Goal: Information Seeking & Learning: Check status

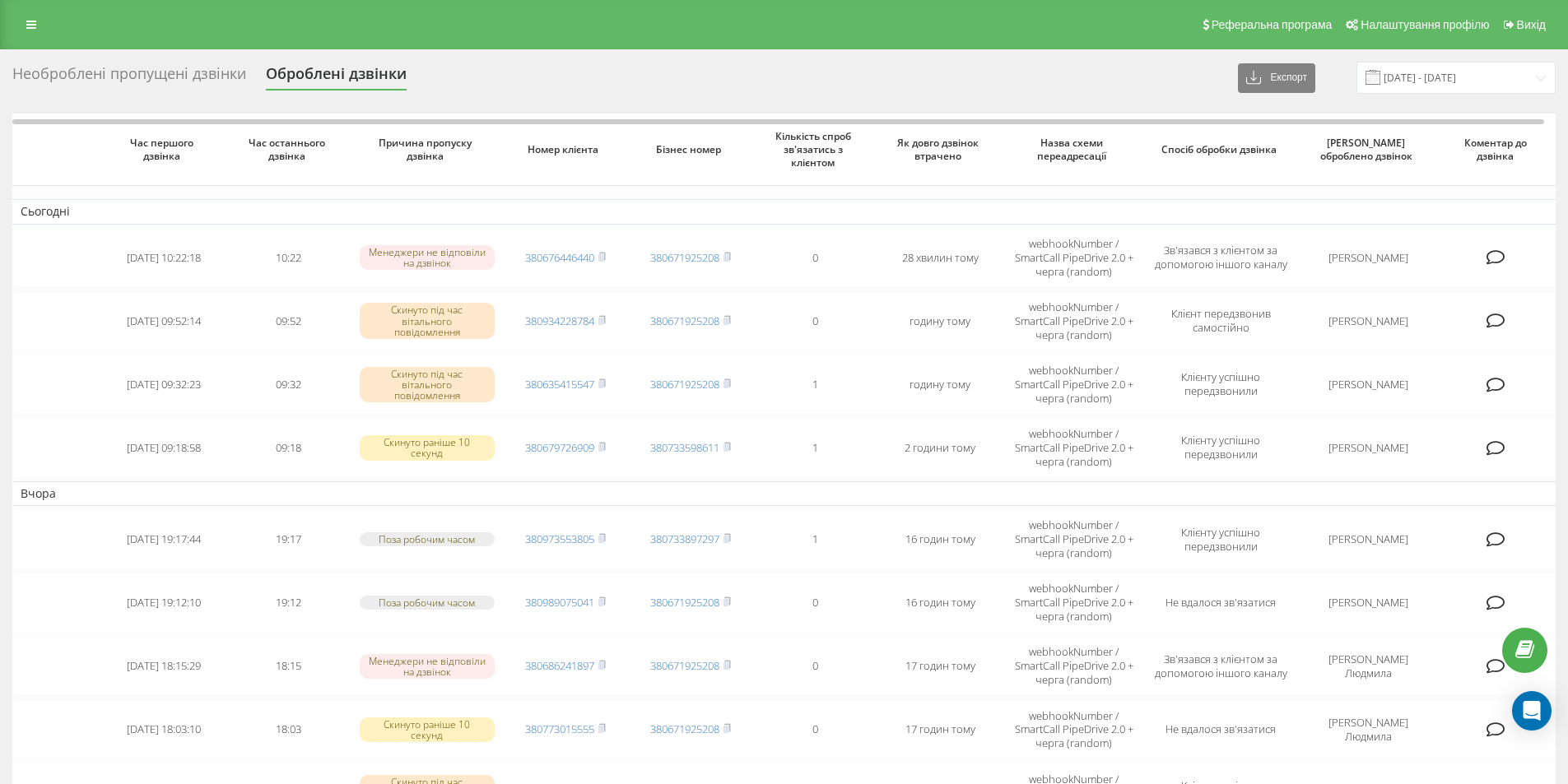
click at [108, 78] on div "Необроблені пропущені дзвінки" at bounding box center [129, 78] width 234 height 25
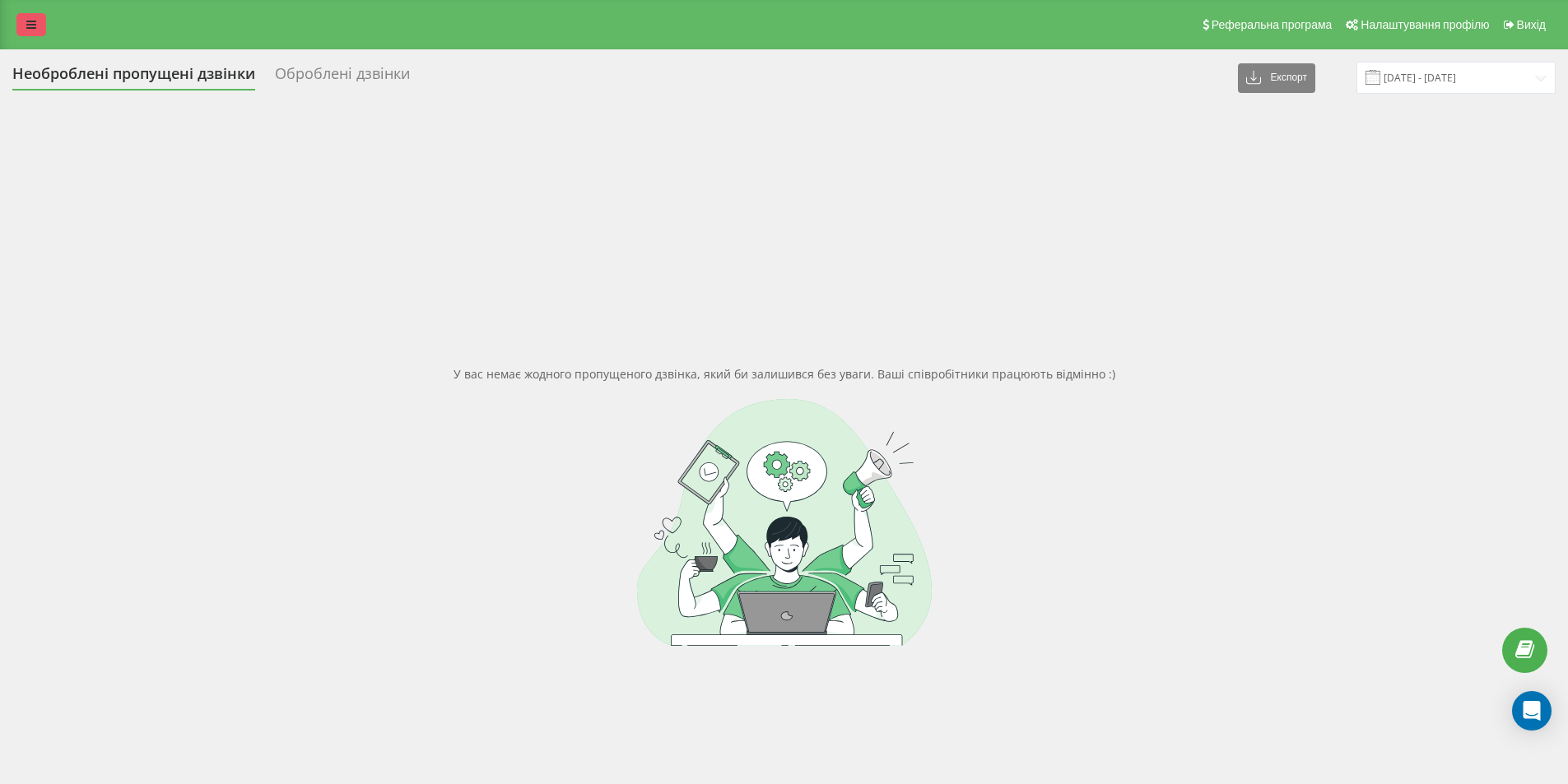
click at [31, 21] on icon at bounding box center [31, 24] width 10 height 11
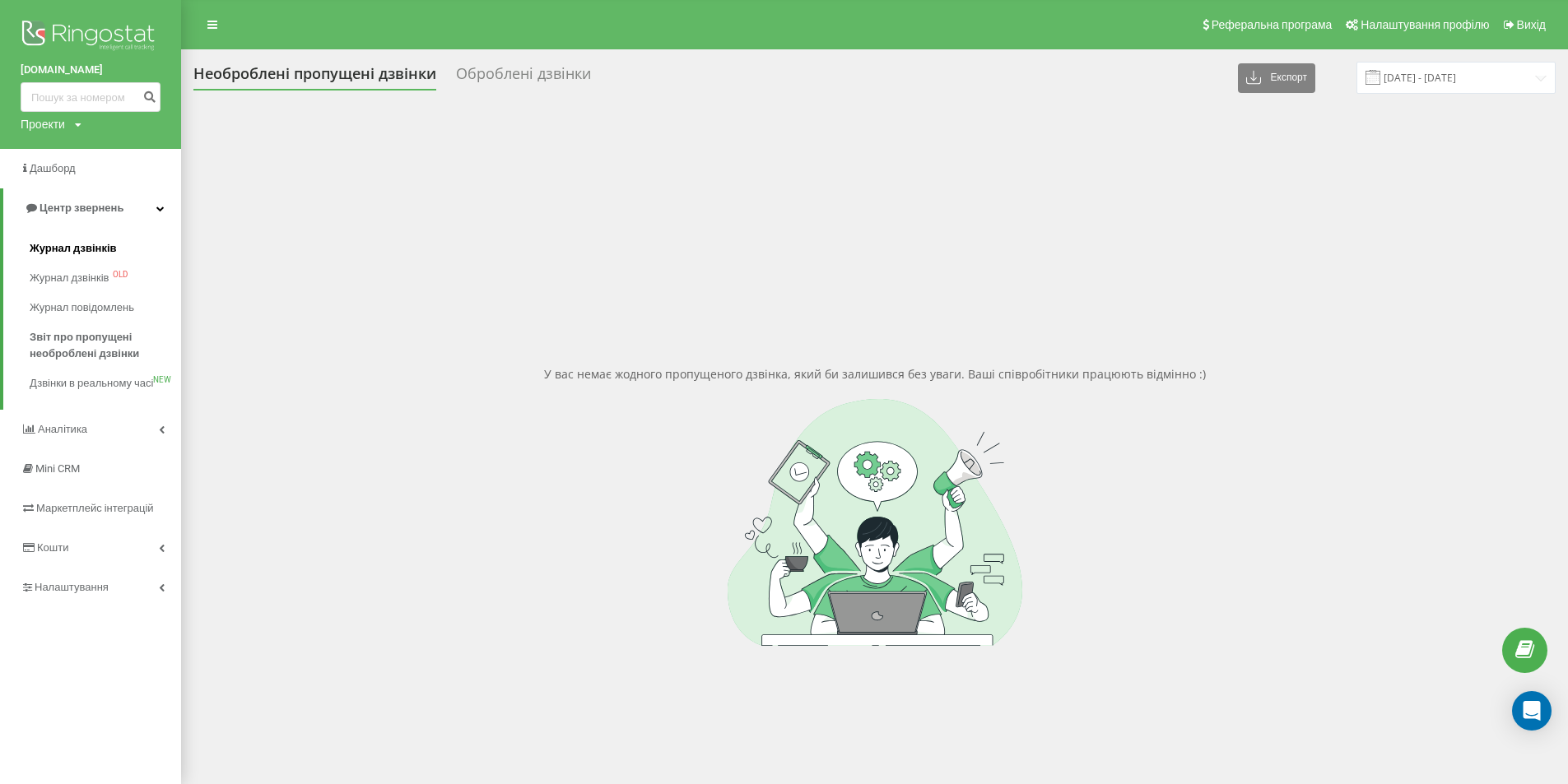
click at [110, 250] on span "Журнал дзвінків" at bounding box center [73, 249] width 87 height 17
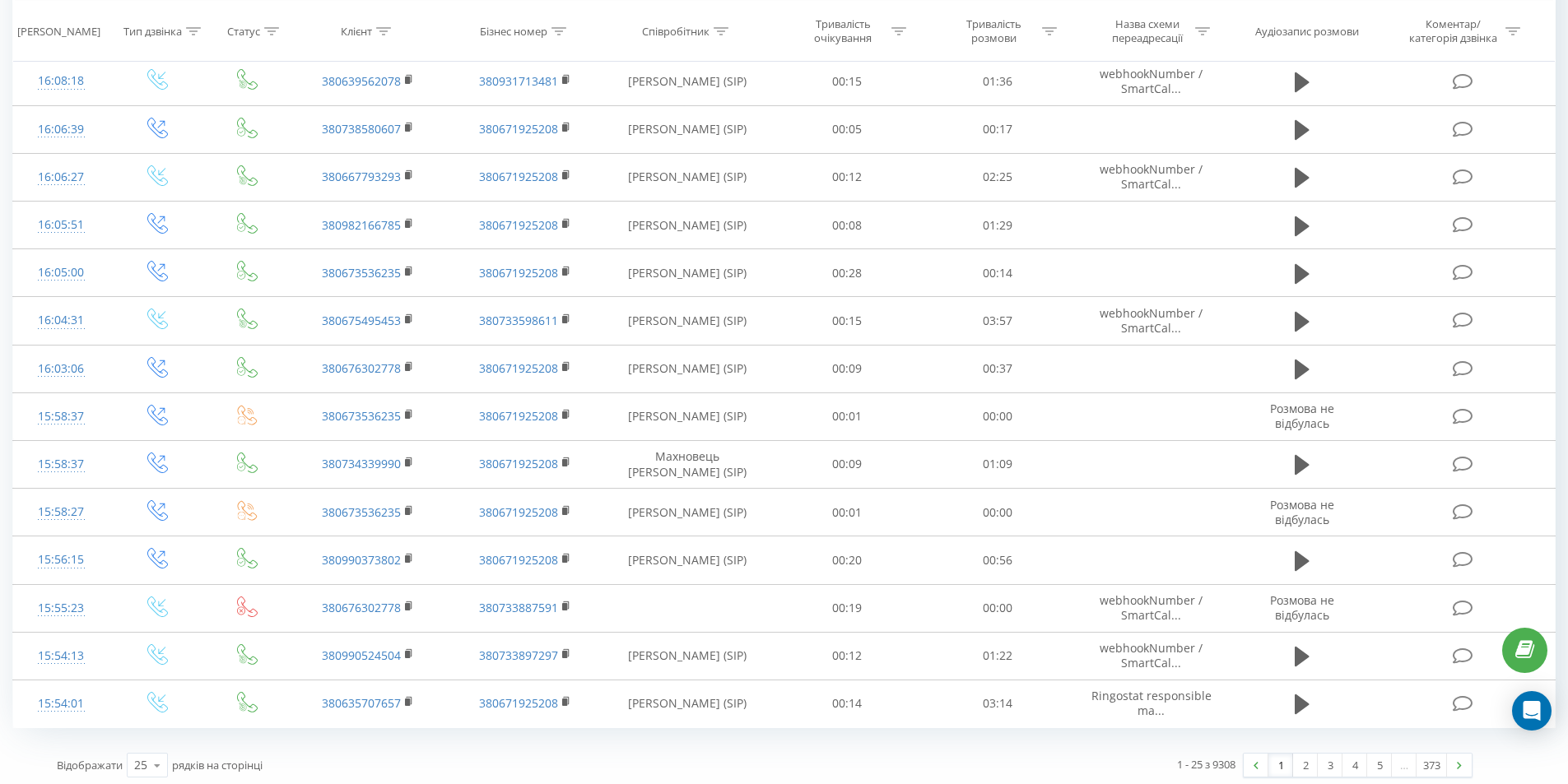
scroll to position [720, 0]
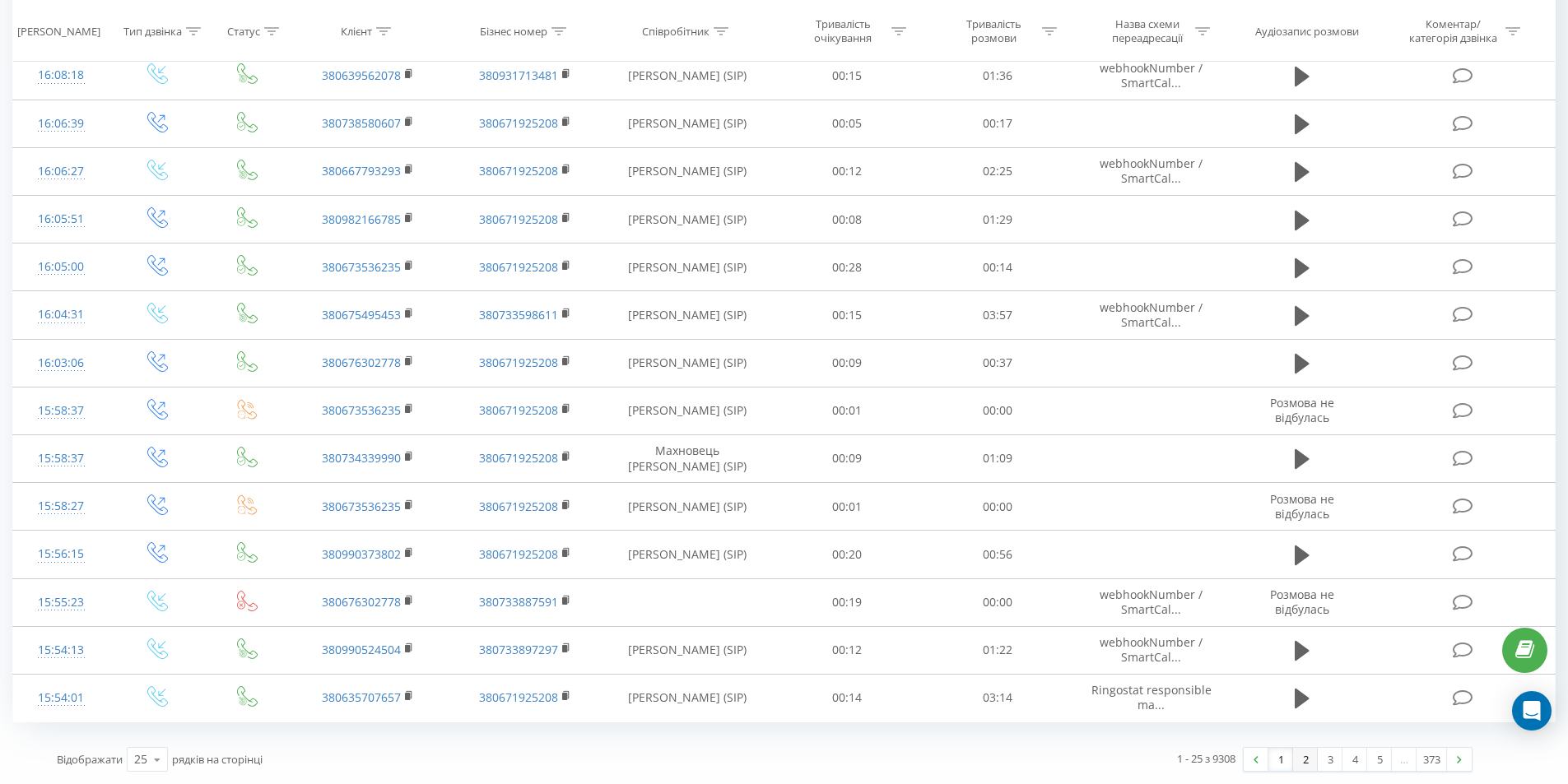
click at [1308, 766] on link "2" at bounding box center [1304, 759] width 24 height 23
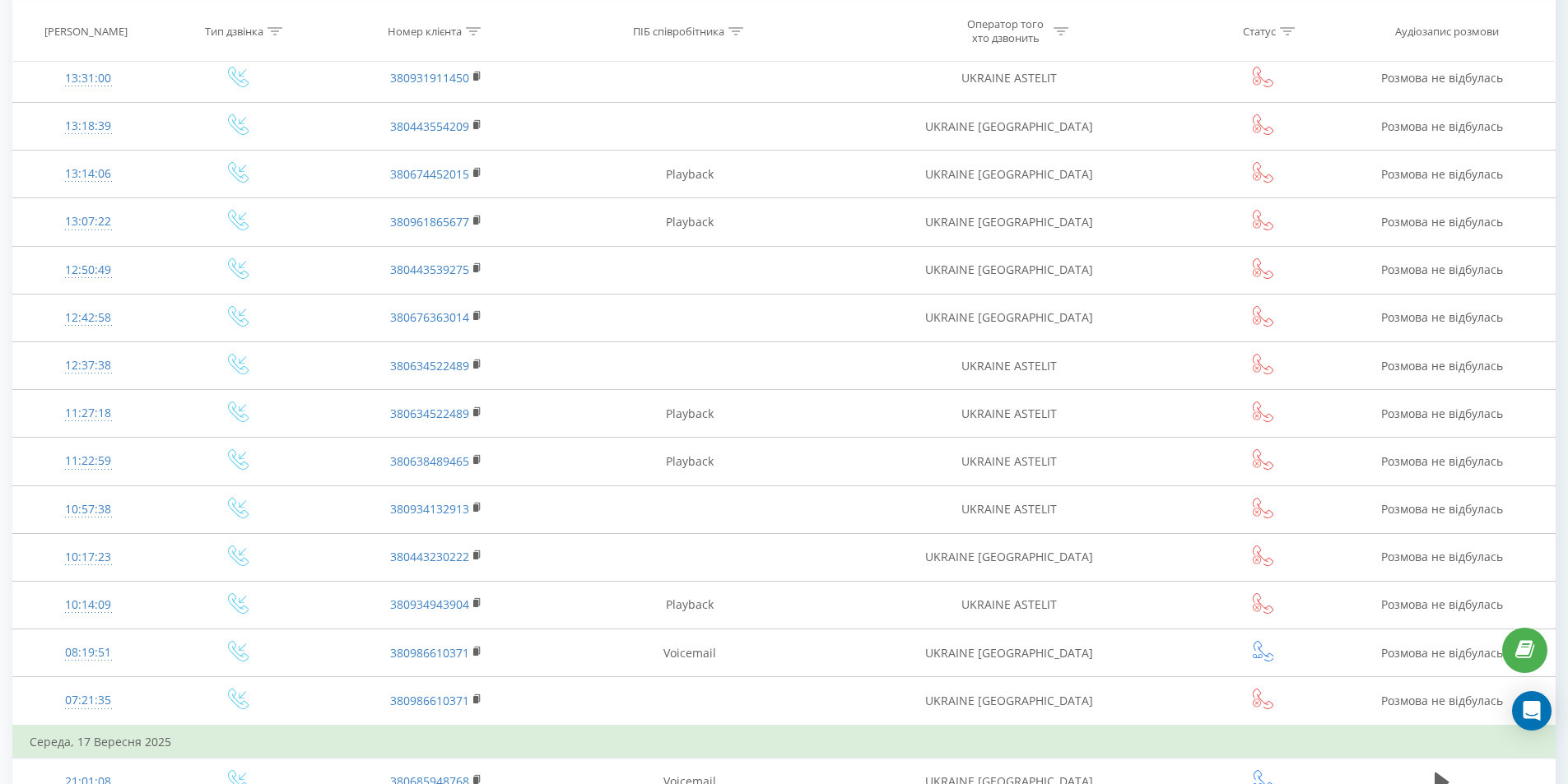
scroll to position [754, 0]
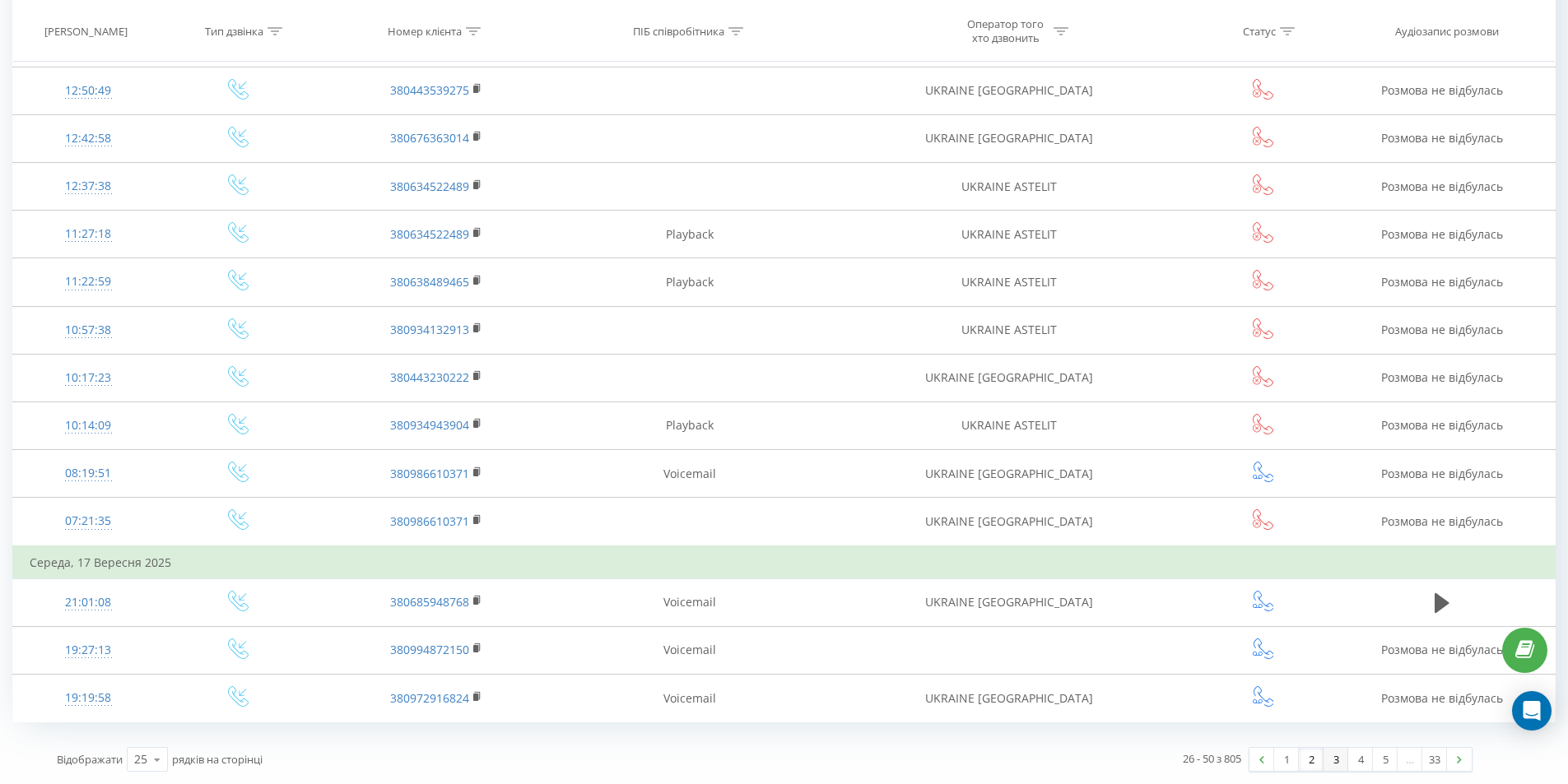
click at [1338, 759] on link "3" at bounding box center [1335, 759] width 24 height 23
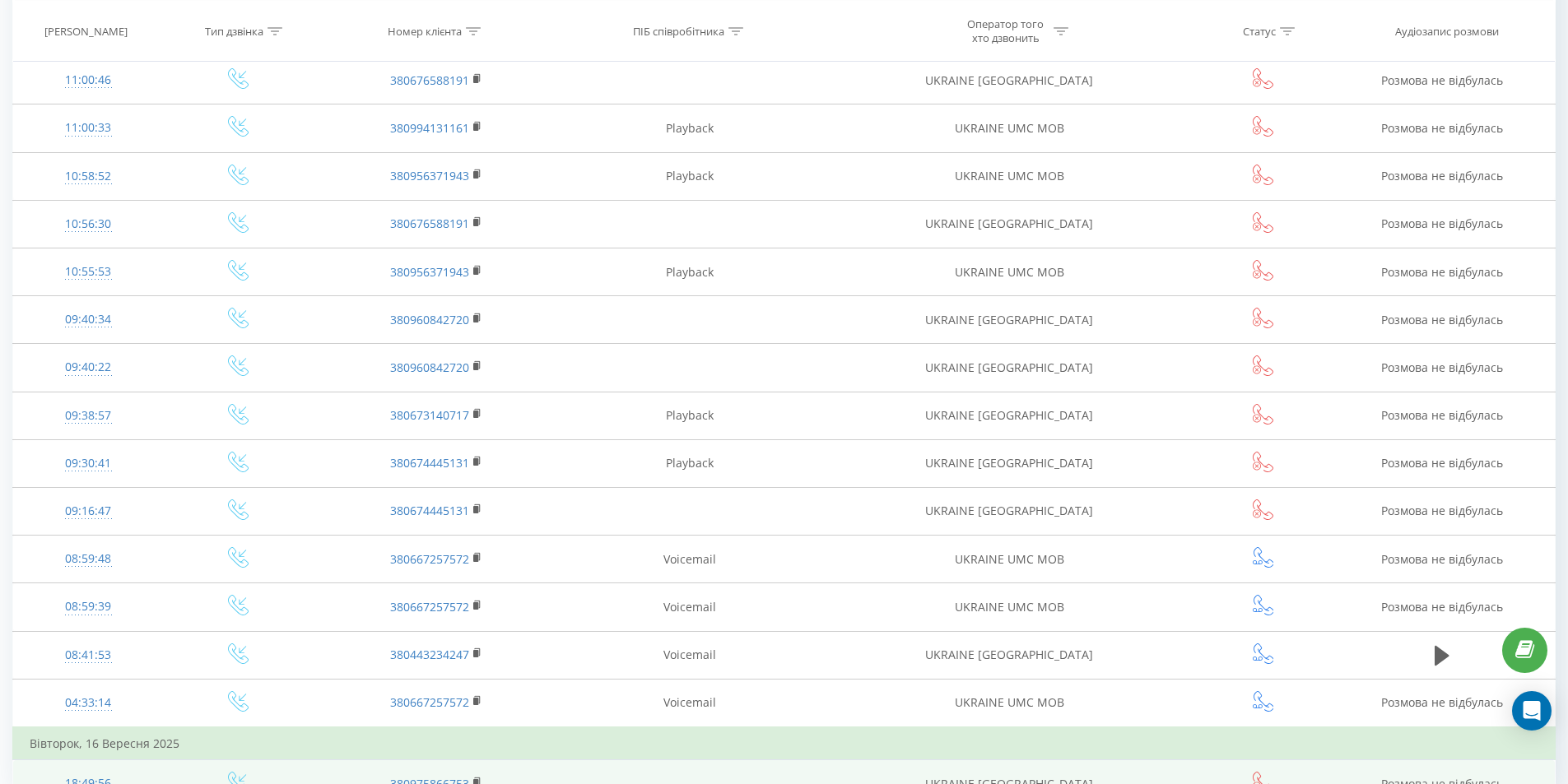
scroll to position [754, 0]
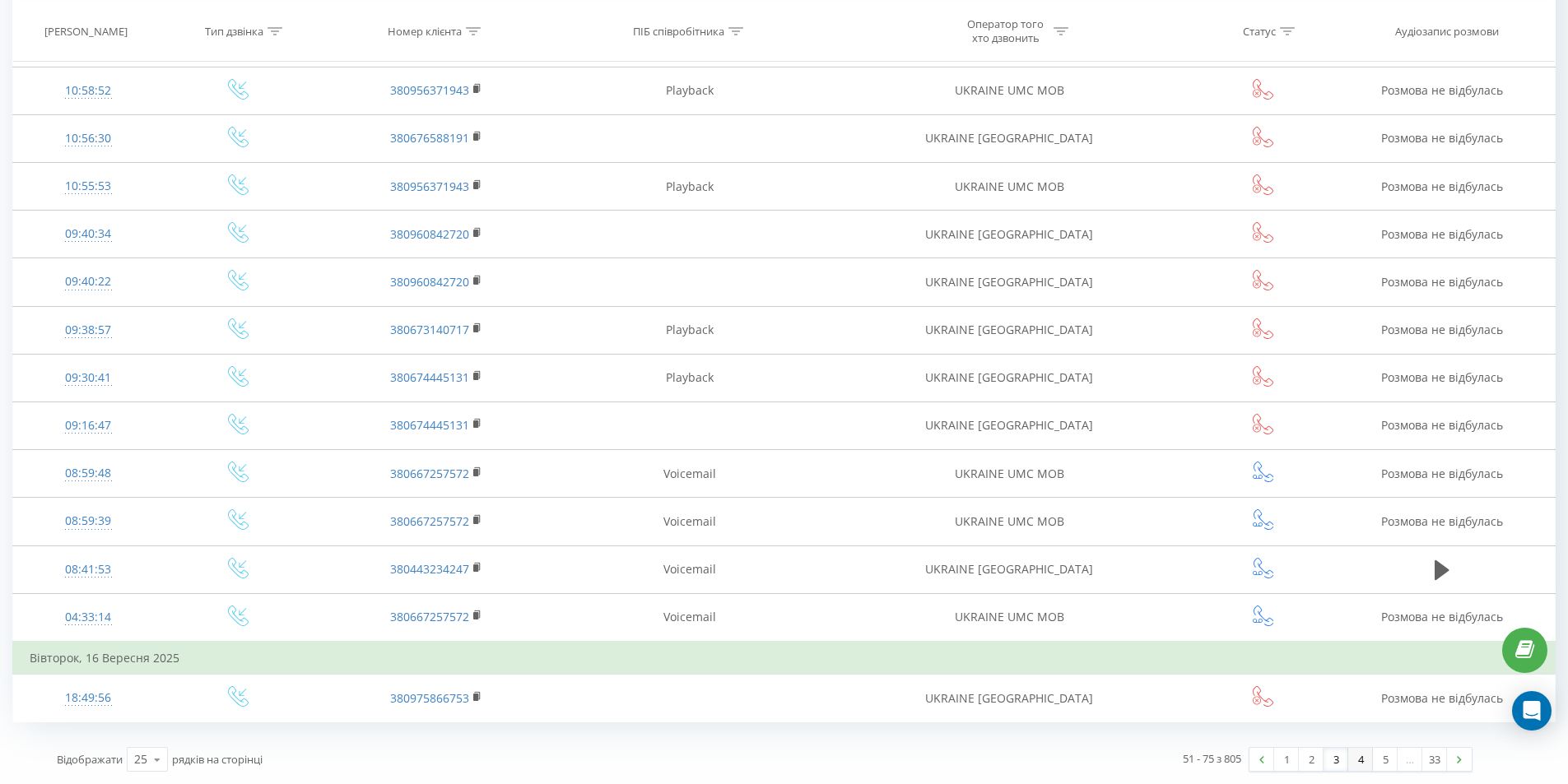
click at [1360, 760] on link "4" at bounding box center [1360, 759] width 24 height 23
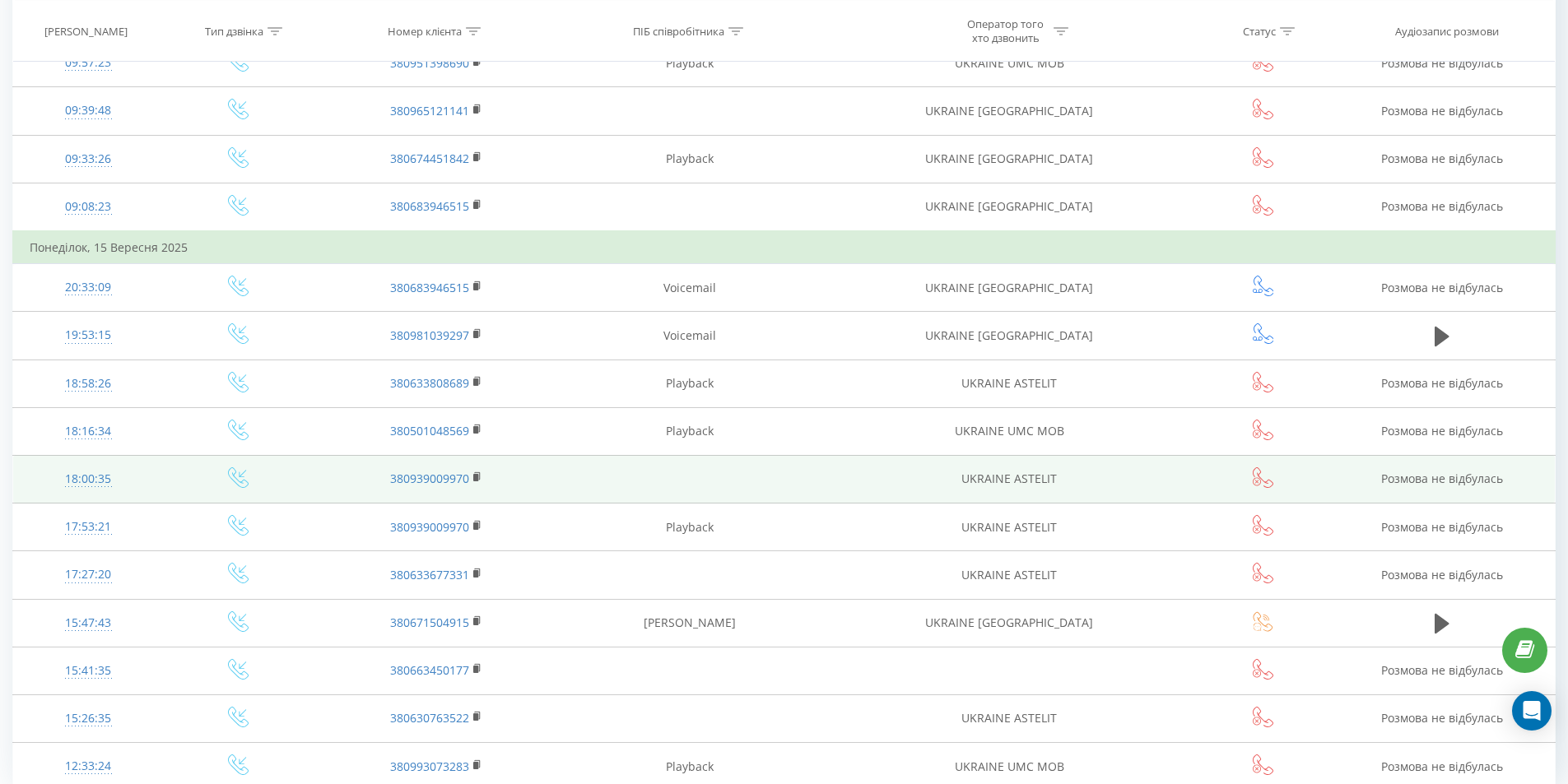
scroll to position [754, 0]
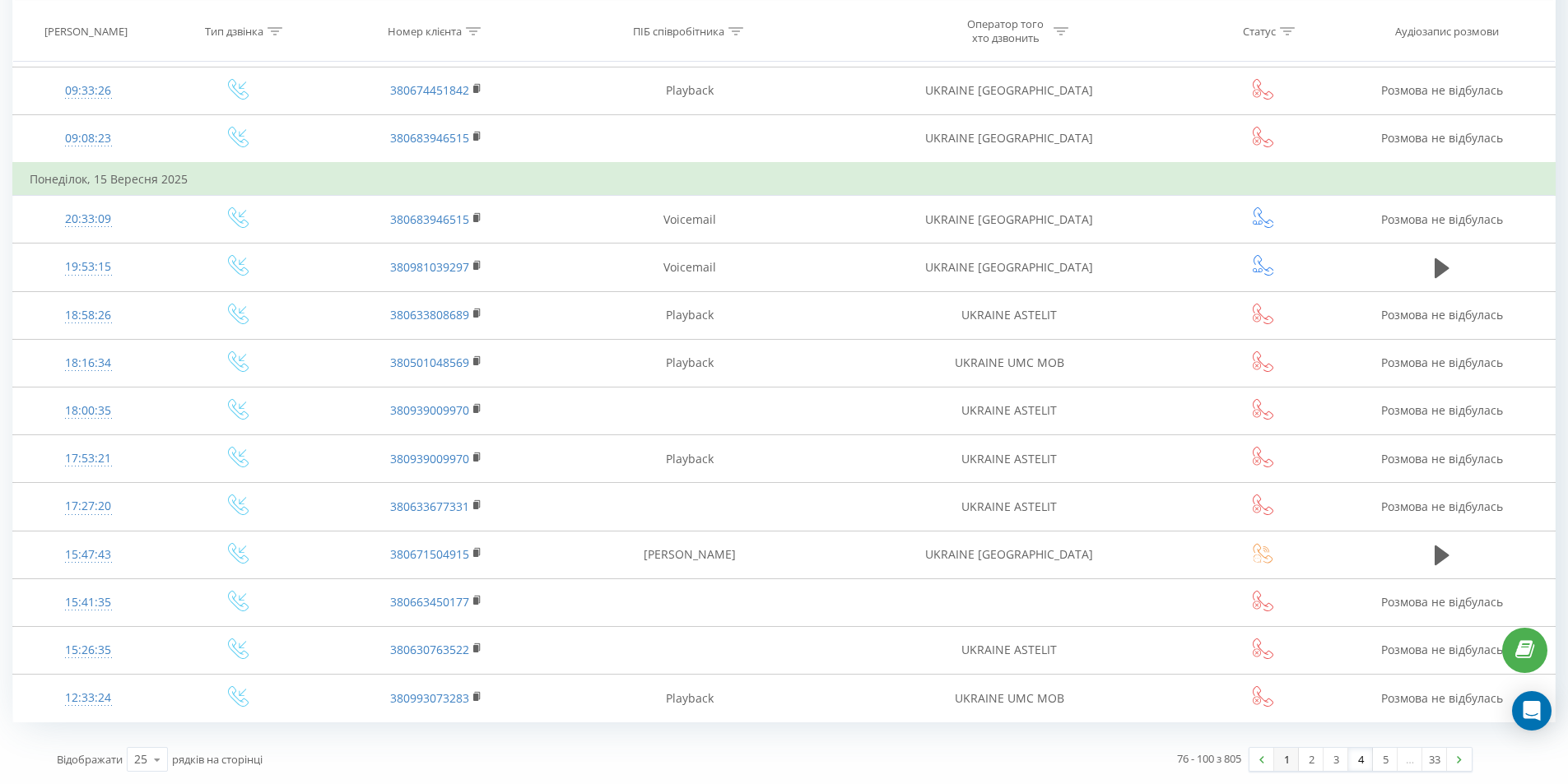
click at [1278, 758] on link "1" at bounding box center [1286, 759] width 24 height 23
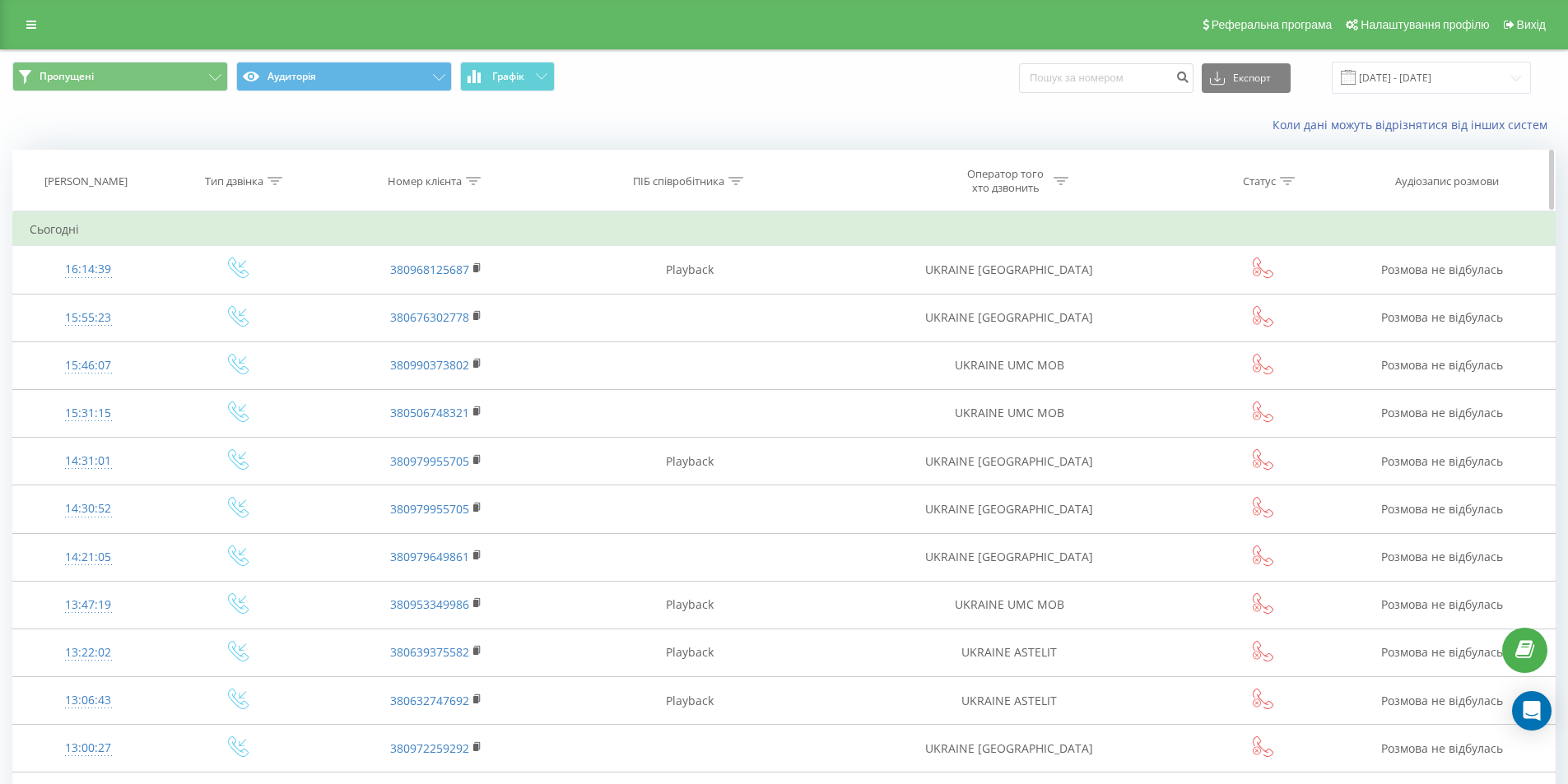
click at [734, 178] on icon at bounding box center [735, 180] width 15 height 8
click at [768, 223] on icon at bounding box center [768, 223] width 8 height 8
click at [7, 24] on div "Реферальна програма Налаштування профілю Вихід" at bounding box center [784, 24] width 1568 height 50
click at [35, 24] on icon at bounding box center [31, 24] width 10 height 11
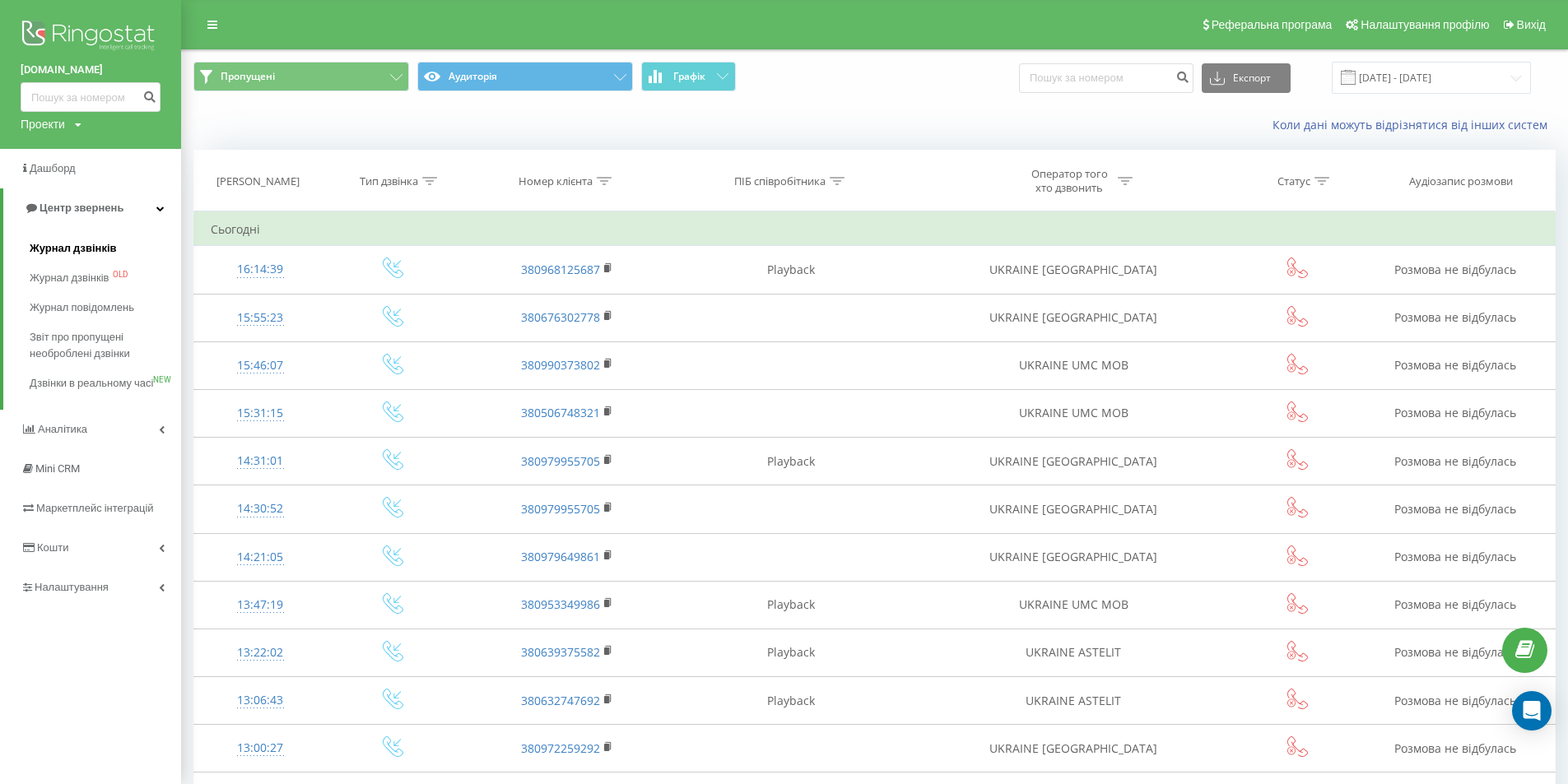
click at [78, 244] on span "Журнал дзвінків" at bounding box center [73, 249] width 87 height 17
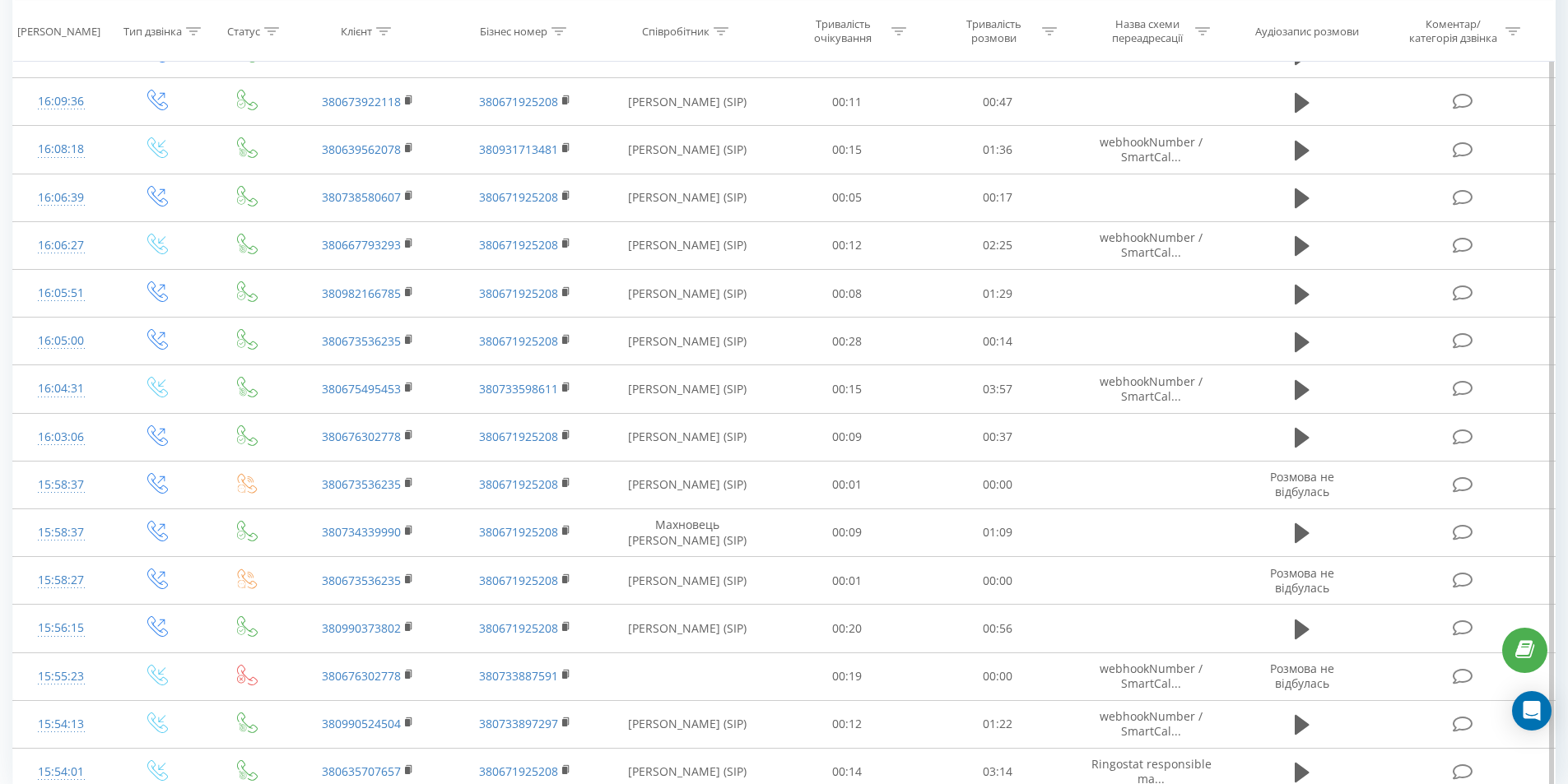
scroll to position [658, 0]
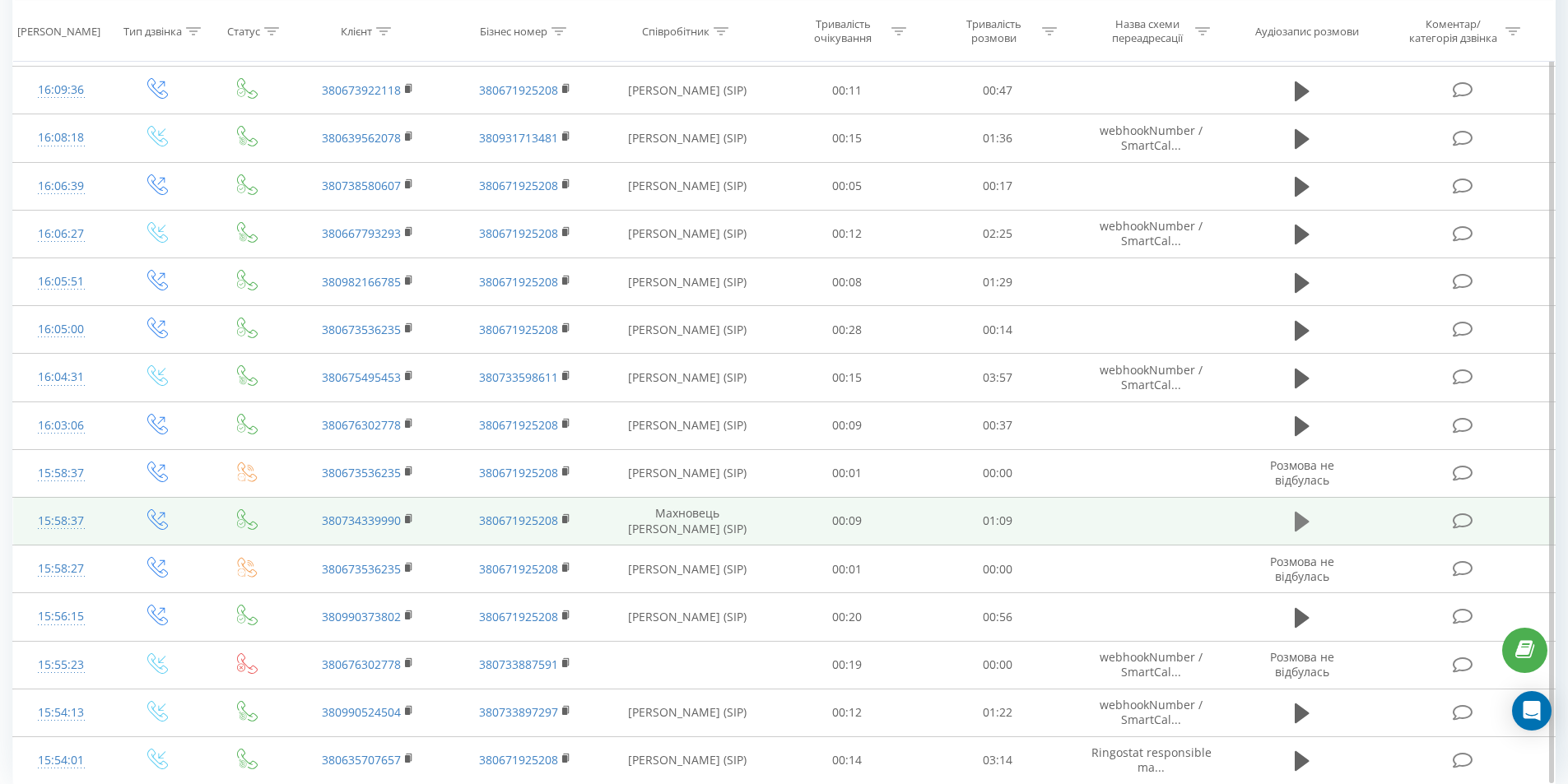
click at [1298, 518] on icon at bounding box center [1302, 521] width 15 height 20
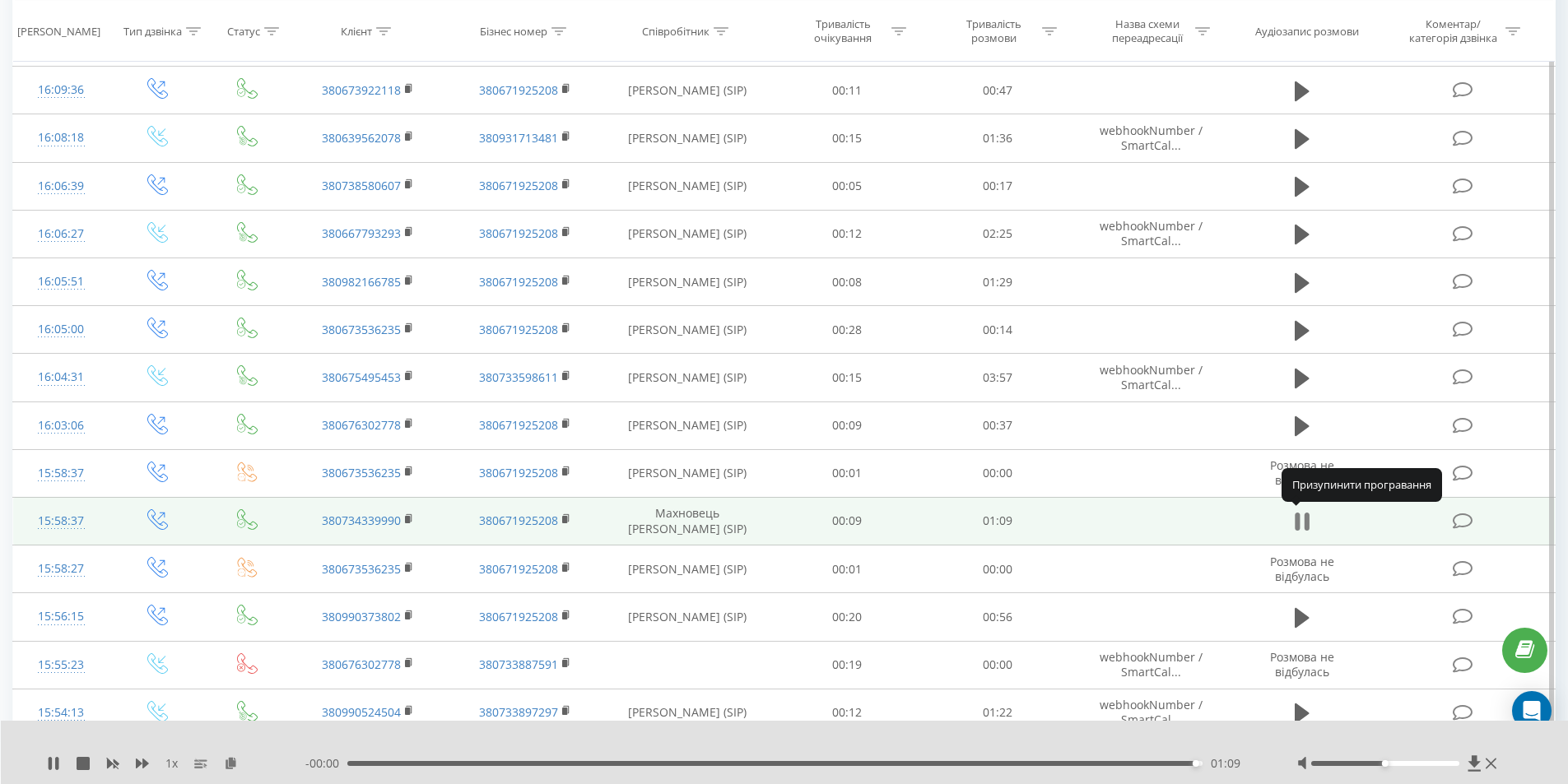
click at [1302, 522] on icon at bounding box center [1302, 521] width 15 height 23
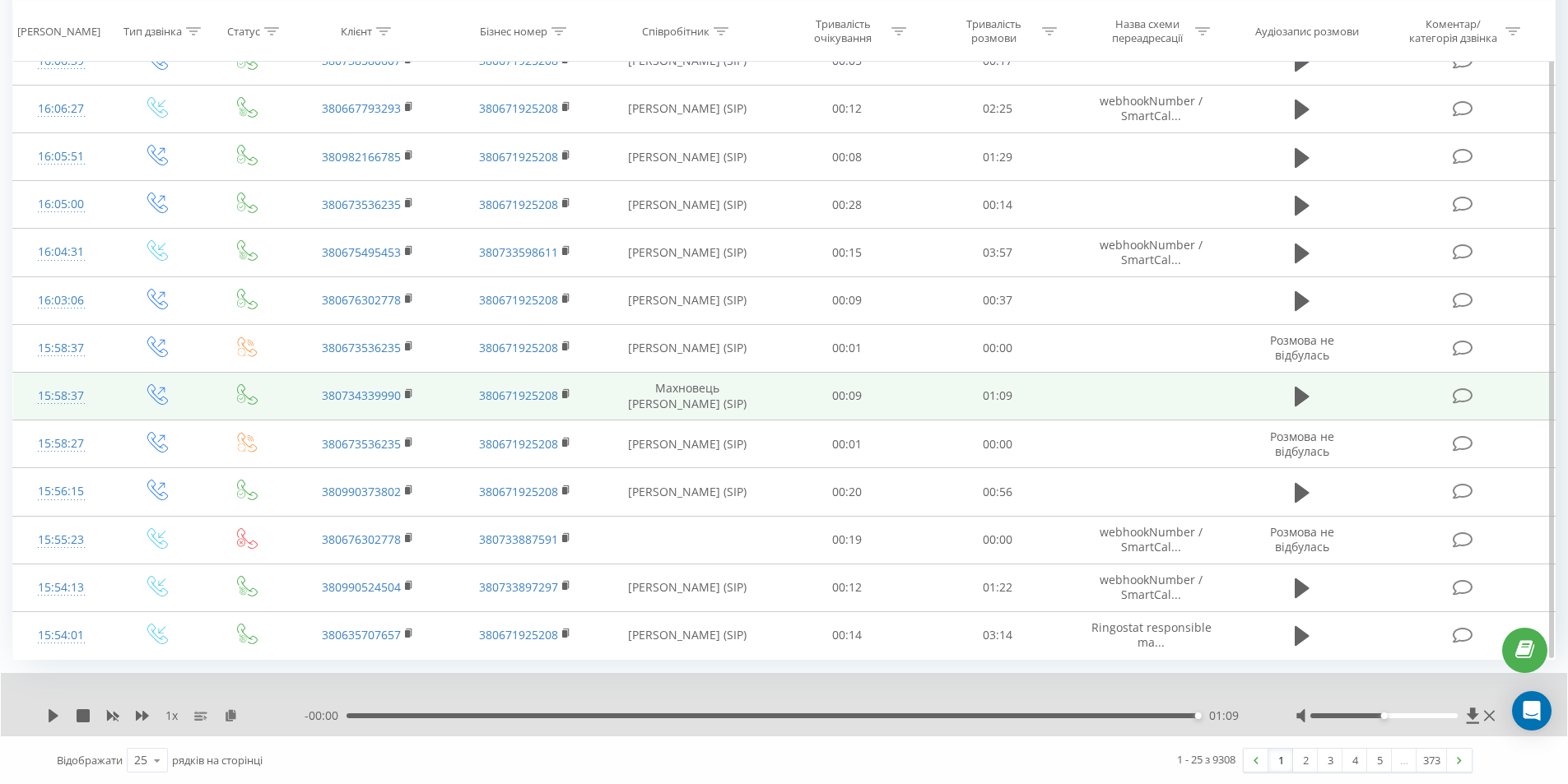
scroll to position [784, 0]
